Goal: Information Seeking & Learning: Learn about a topic

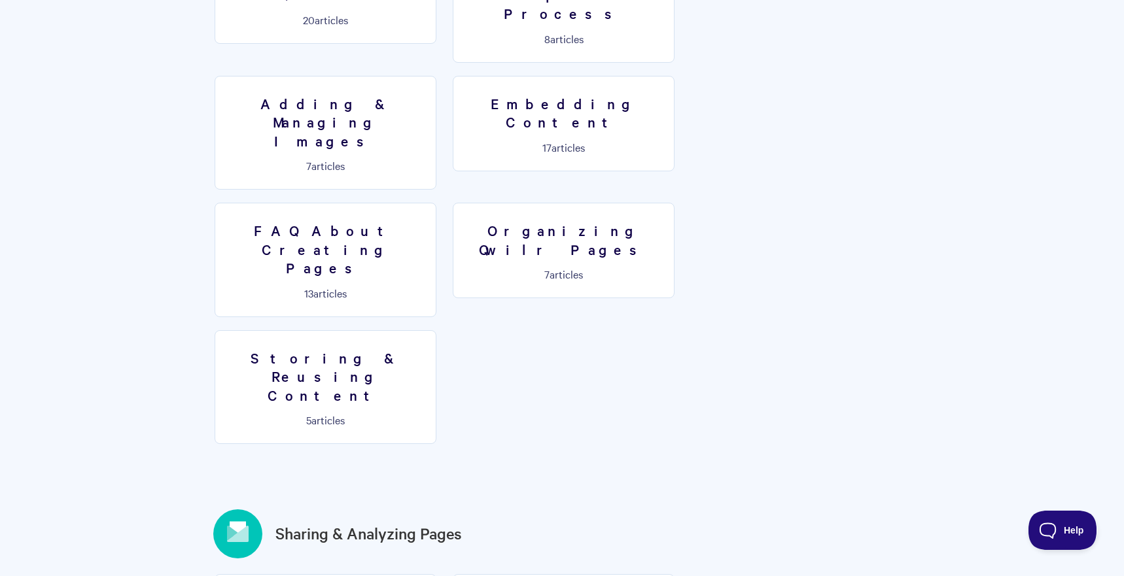
scroll to position [997, 0]
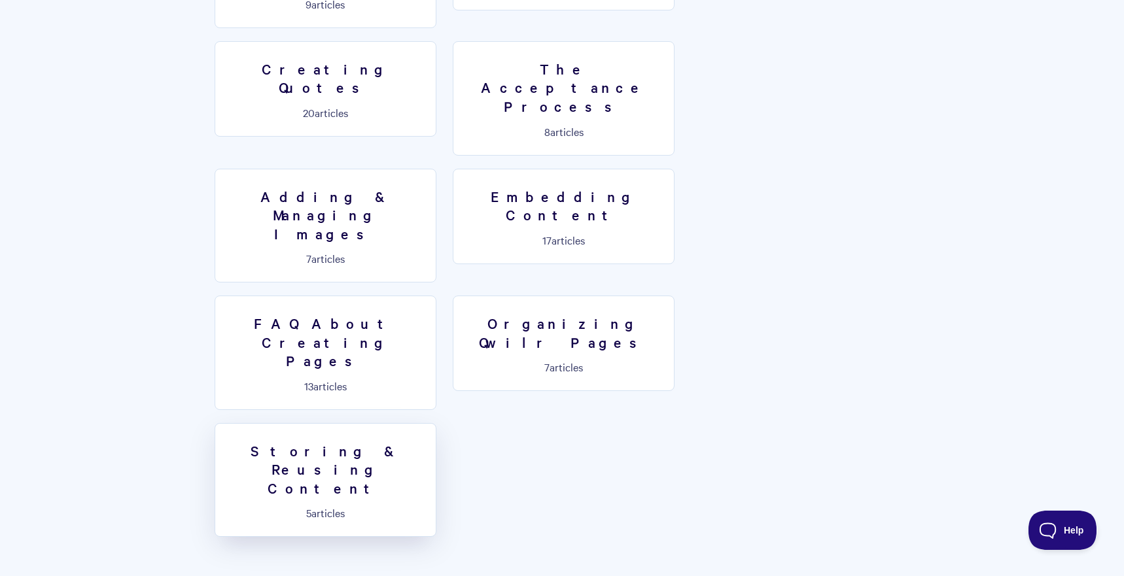
click at [428, 507] on p "5 articles" at bounding box center [325, 513] width 205 height 12
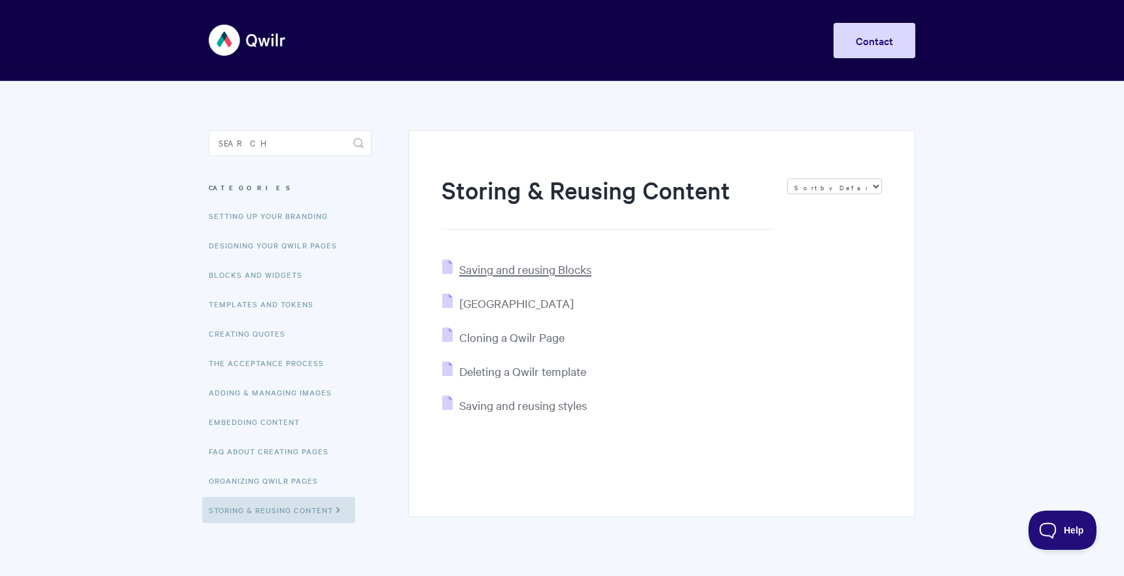
click at [547, 271] on span "Saving and reusing Blocks" at bounding box center [525, 269] width 132 height 15
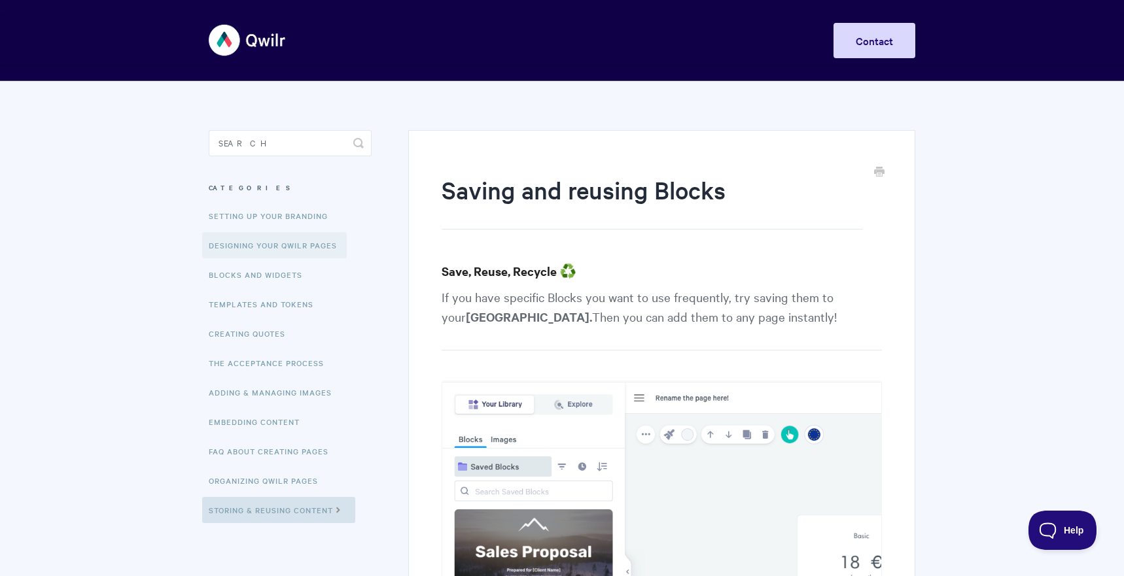
click at [313, 245] on link "Designing Your Qwilr Pages" at bounding box center [274, 245] width 145 height 26
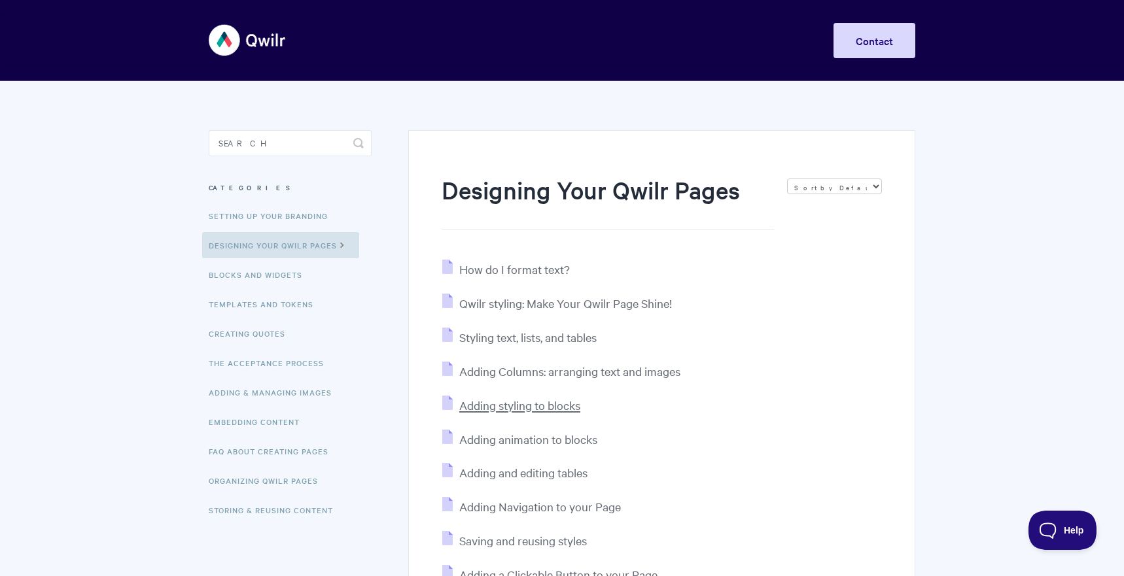
click at [526, 407] on span "Adding styling to blocks" at bounding box center [519, 405] width 121 height 15
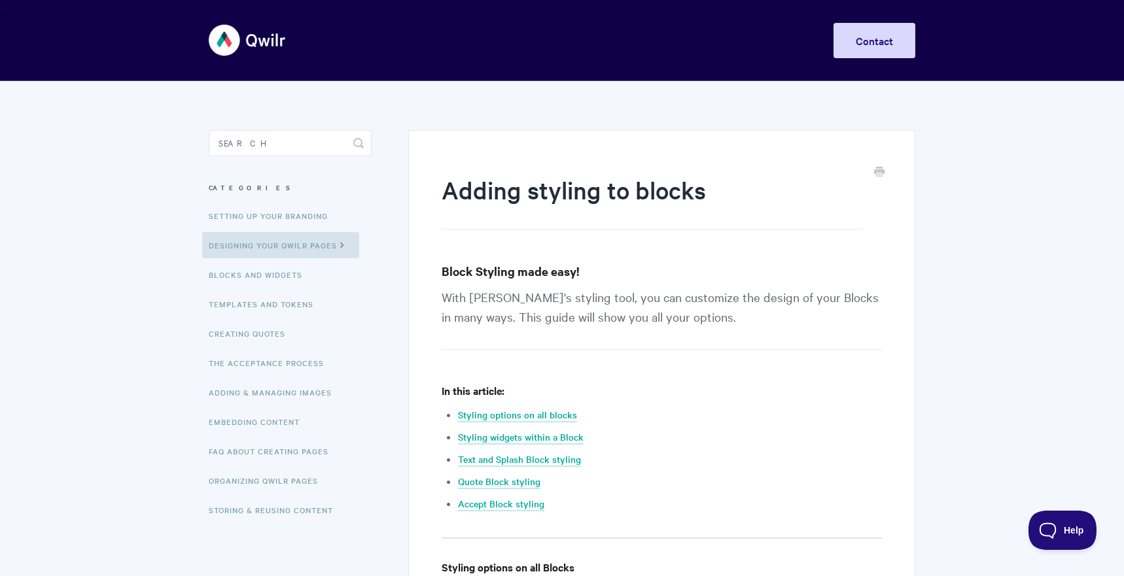
scroll to position [381, 0]
